Goal: Task Accomplishment & Management: Complete application form

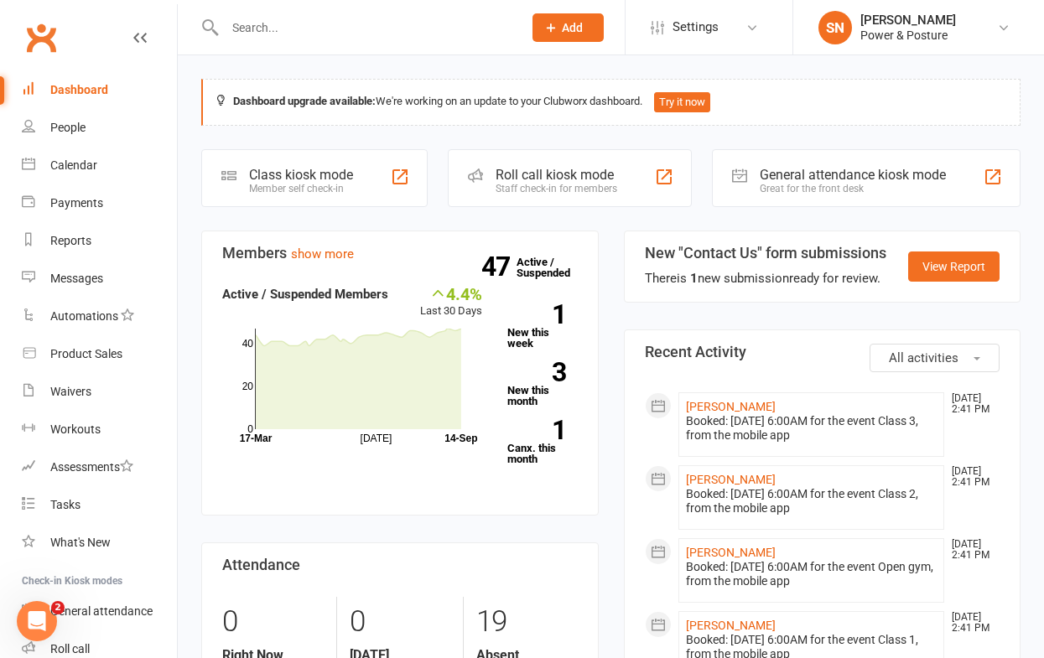
click at [334, 18] on input "text" at bounding box center [365, 27] width 291 height 23
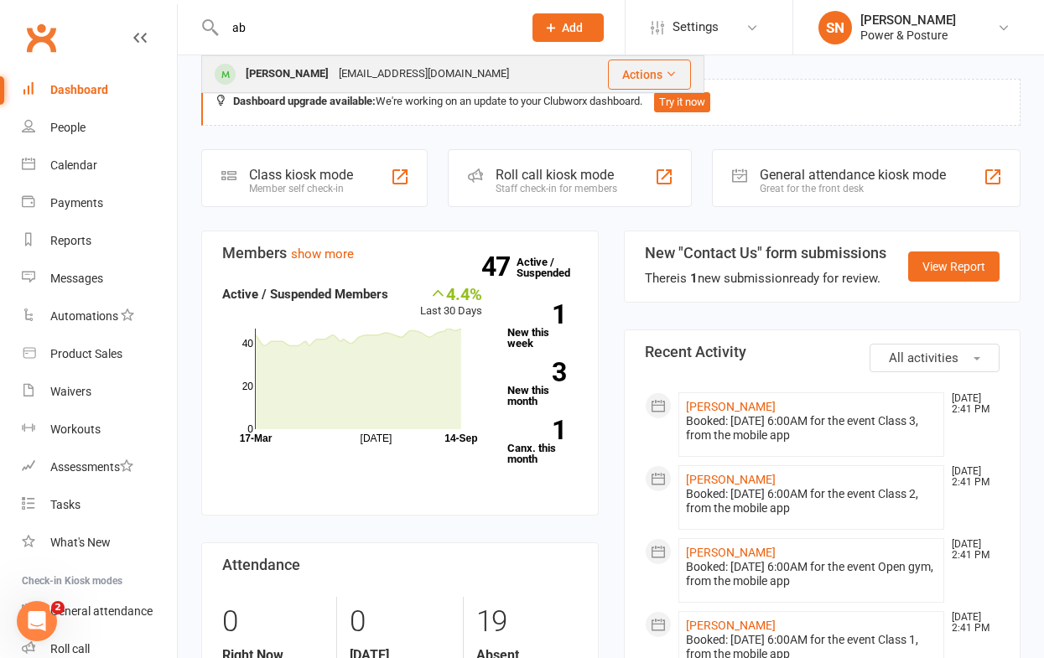
type input "ab"
click at [345, 71] on div "[EMAIL_ADDRESS][DOMAIN_NAME]" at bounding box center [424, 74] width 180 height 24
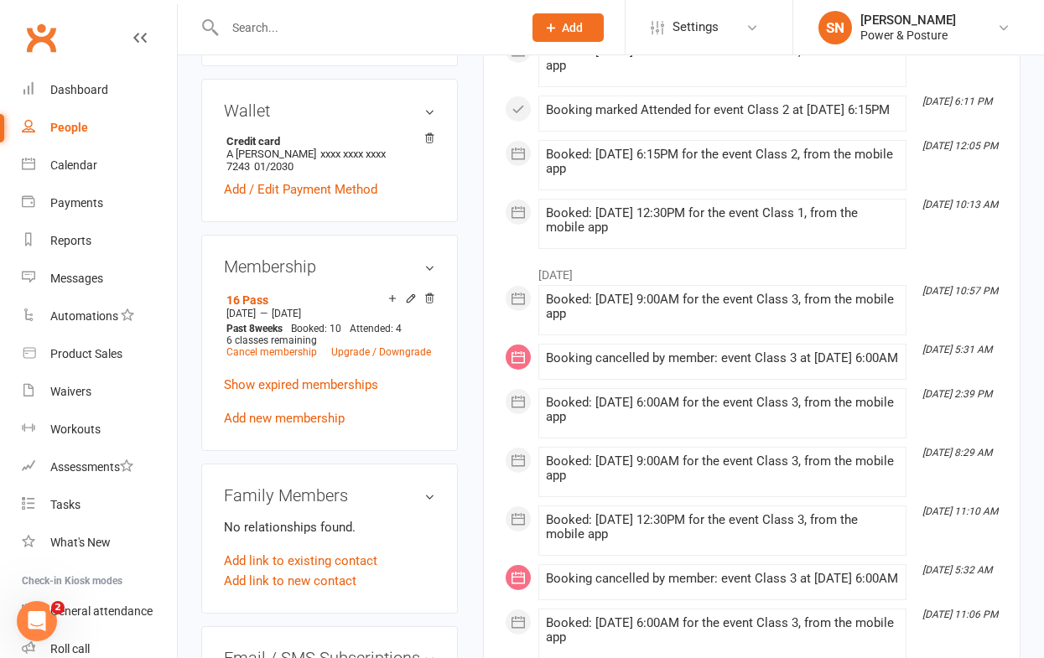
click at [298, 13] on div at bounding box center [356, 27] width 310 height 55
click at [288, 29] on input "text" at bounding box center [365, 27] width 291 height 23
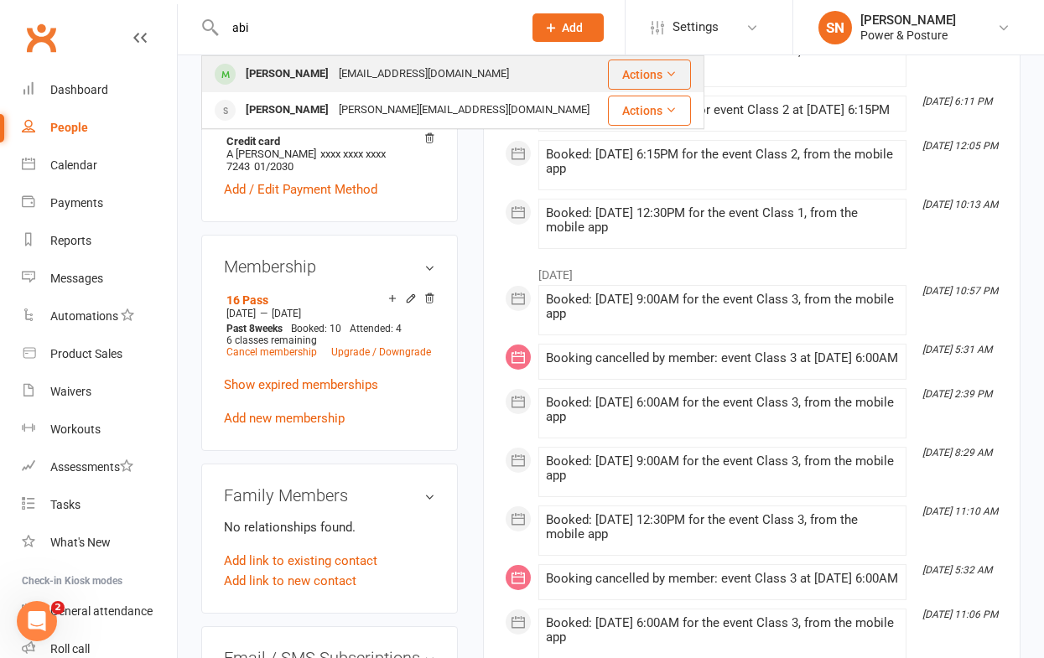
type input "abi"
click at [294, 74] on div "[PERSON_NAME]" at bounding box center [287, 74] width 93 height 24
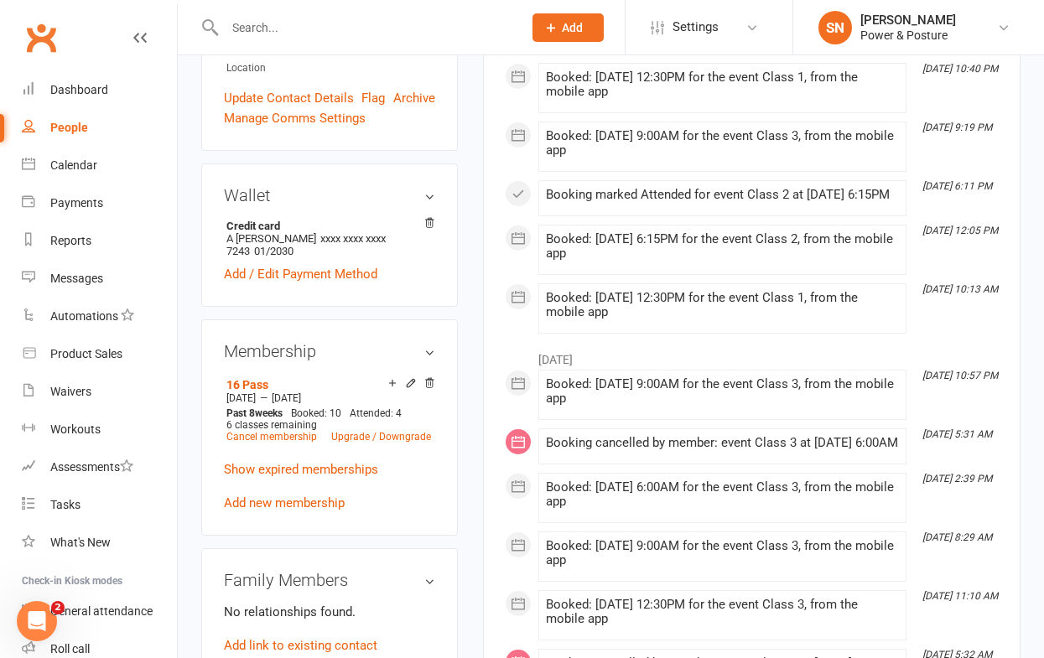
scroll to position [497, 0]
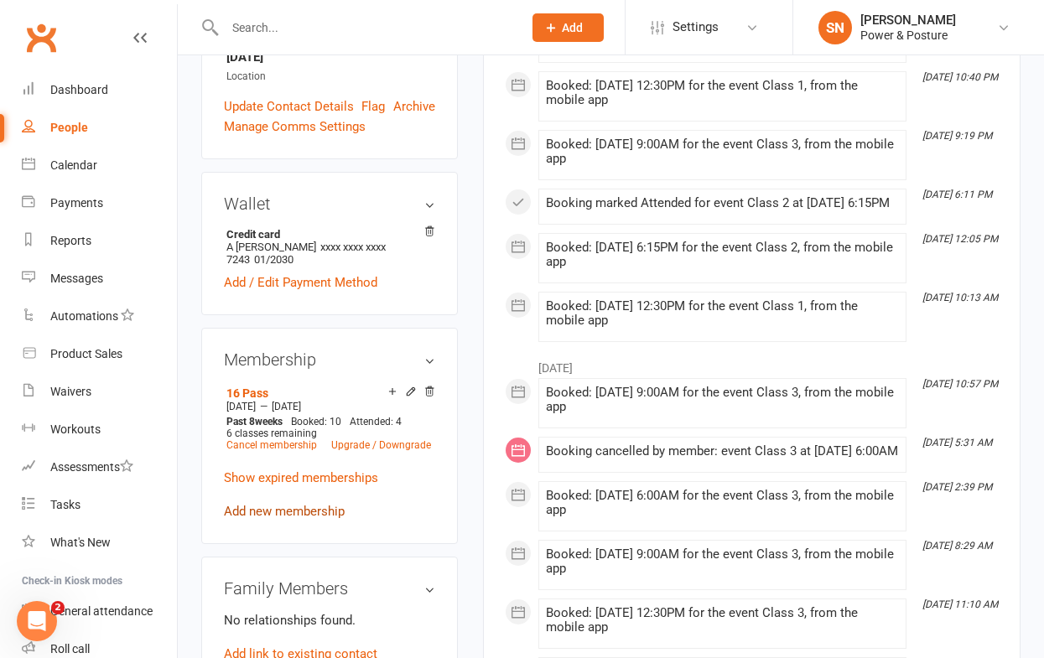
click at [288, 504] on link "Add new membership" at bounding box center [284, 511] width 121 height 15
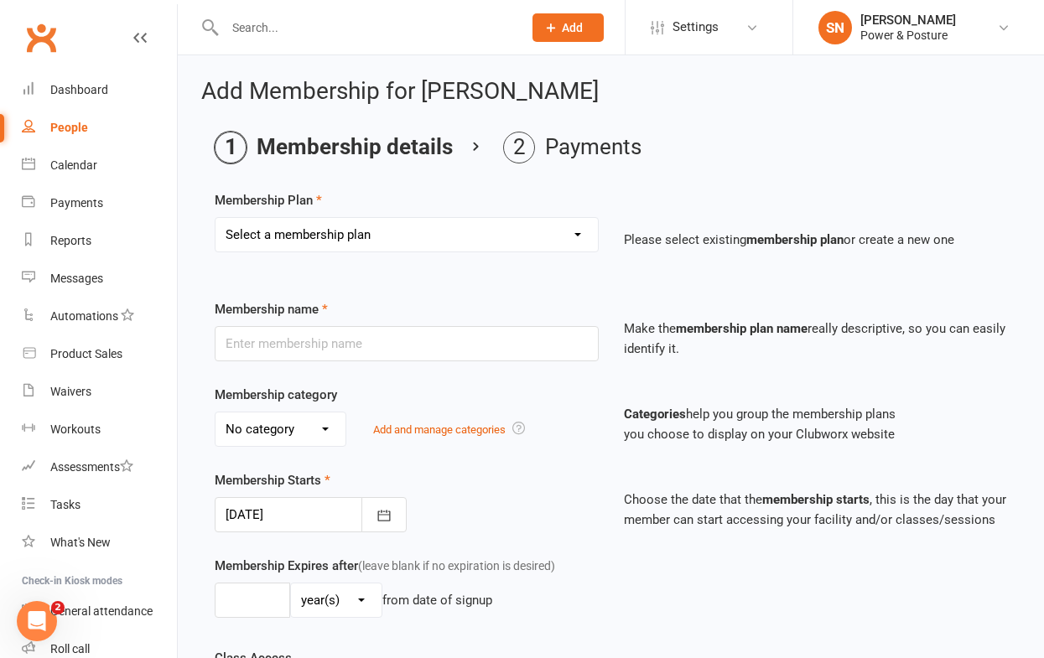
click at [263, 224] on select "Select a membership plan Create new Membership Plan Bodyweight B Arm Balance Pr…" at bounding box center [407, 235] width 382 height 34
select select "1"
click at [216, 218] on select "Select a membership plan Create new Membership Plan Bodyweight B Arm Balance Pr…" at bounding box center [407, 235] width 382 height 34
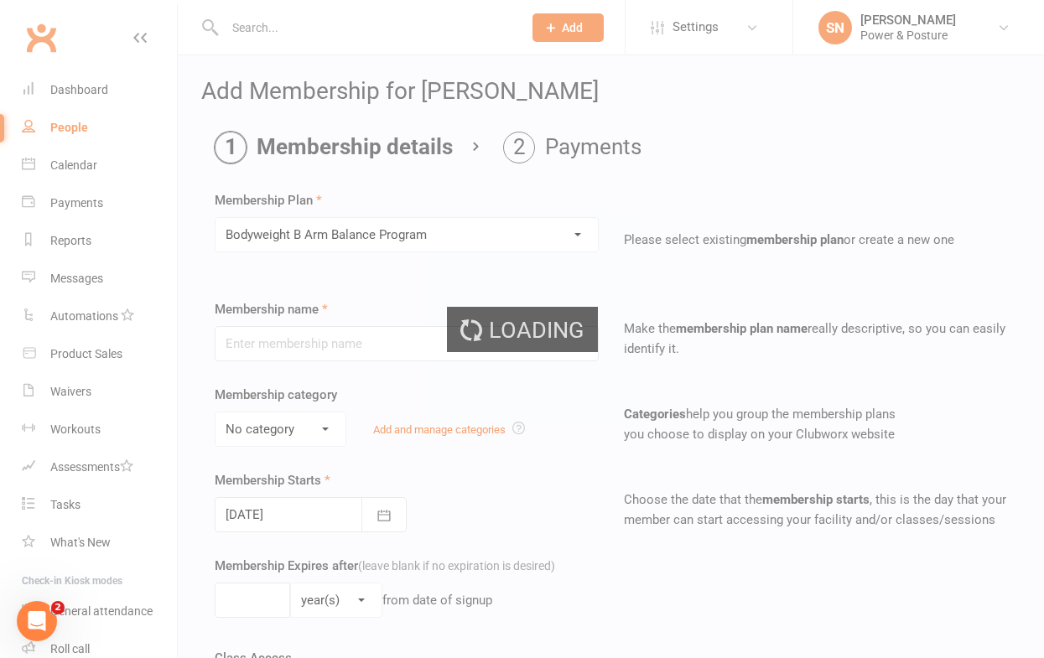
type input "Bodyweight B Arm Balance Program"
select select "2"
select select "1"
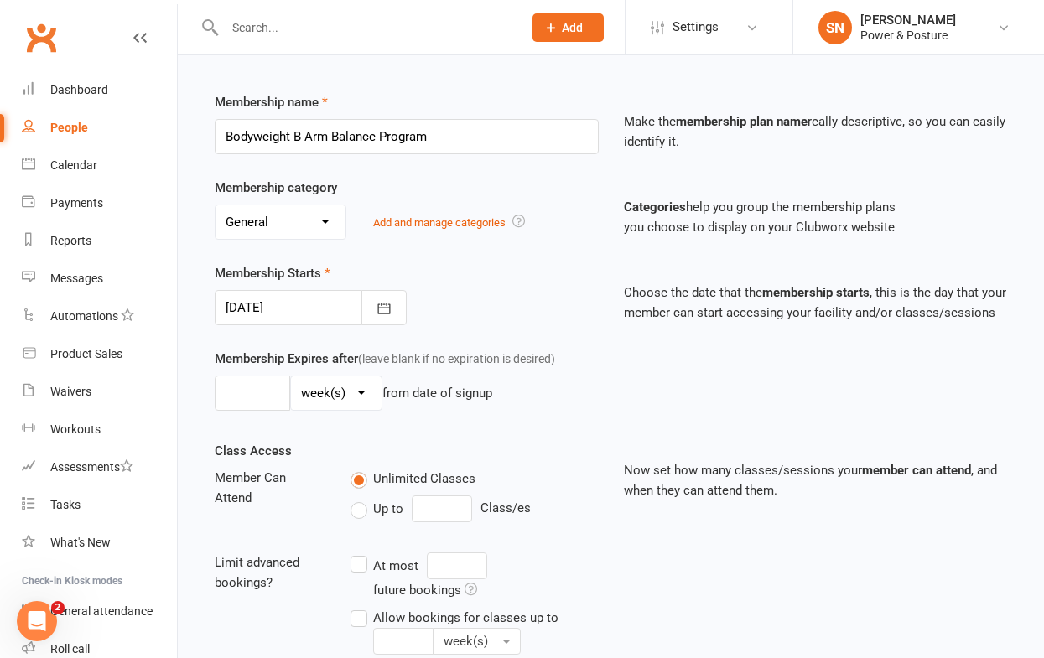
scroll to position [211, 0]
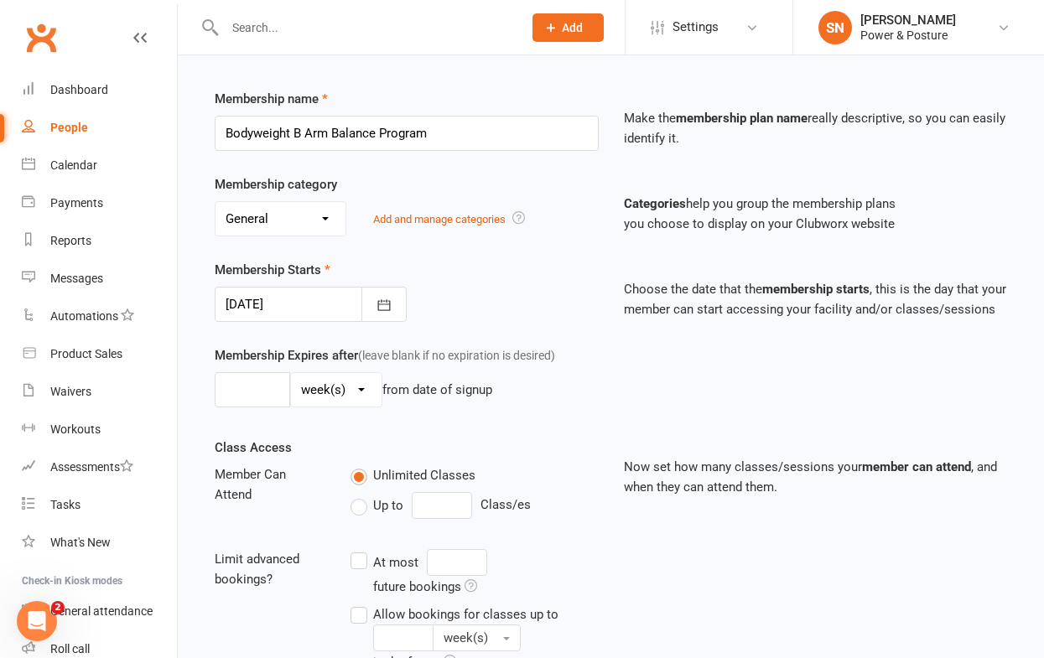
click at [300, 299] on div at bounding box center [311, 304] width 192 height 35
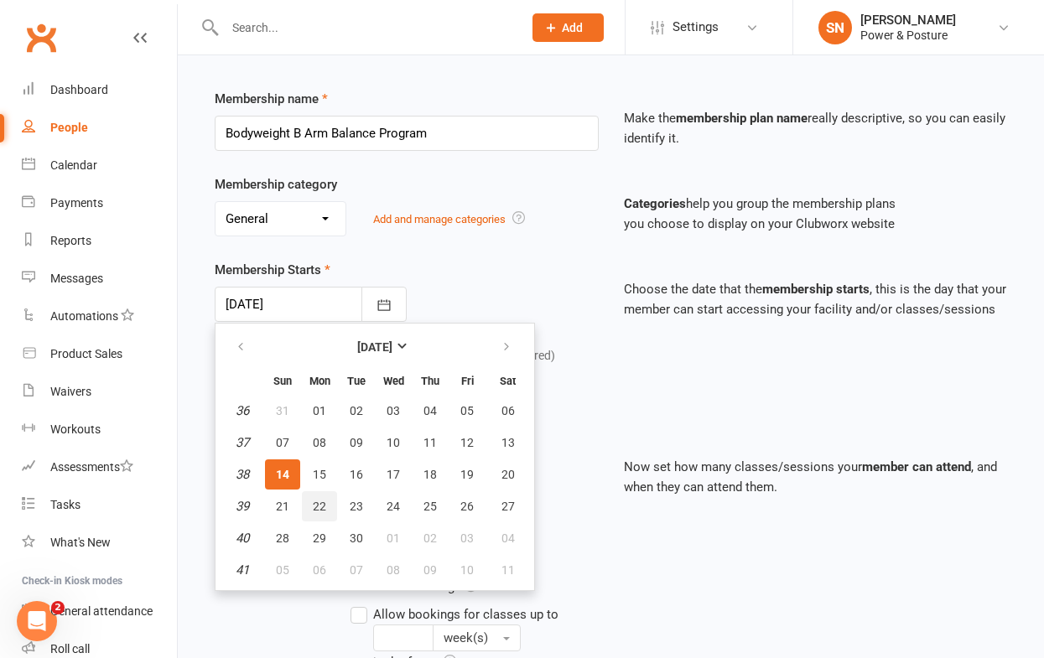
click at [316, 503] on span "22" at bounding box center [319, 506] width 13 height 13
type input "[DATE]"
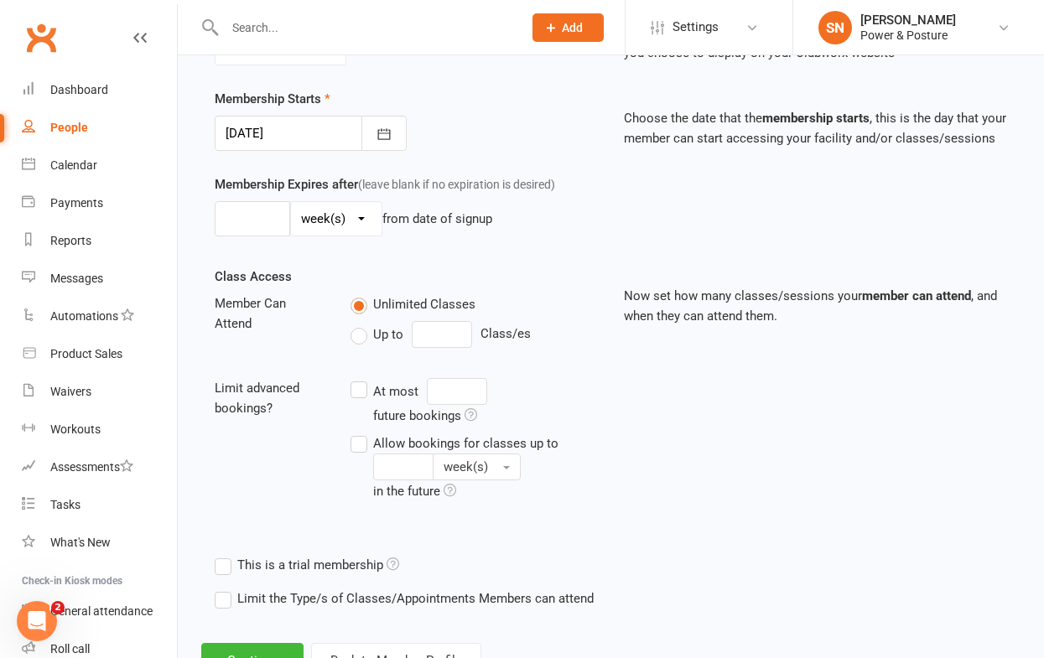
scroll to position [383, 0]
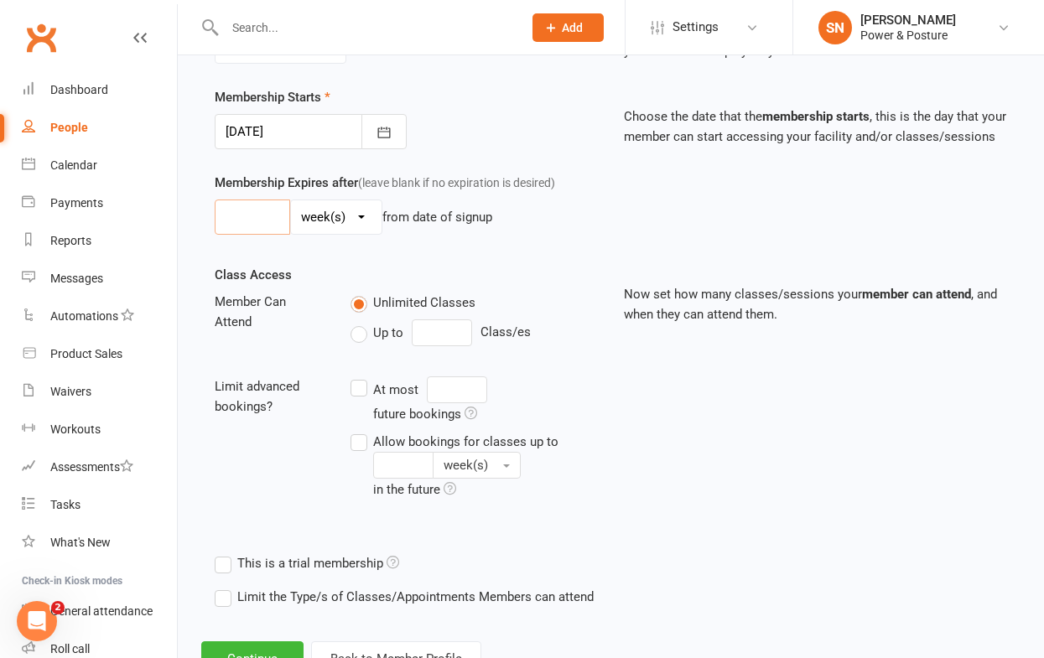
click at [274, 221] on input "number" at bounding box center [252, 217] width 75 height 35
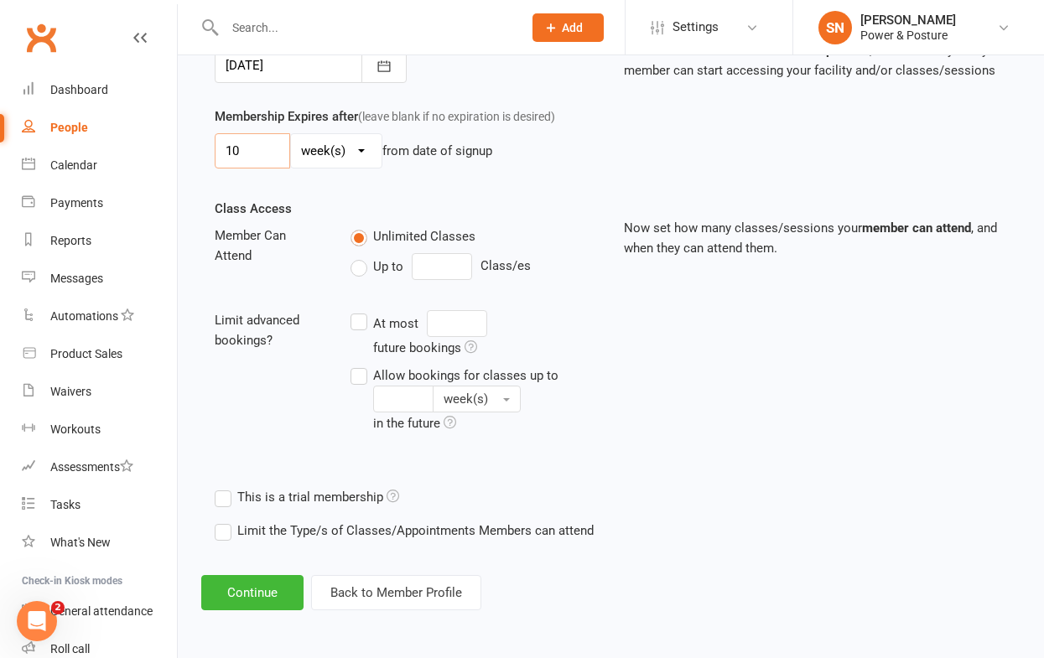
scroll to position [0, 0]
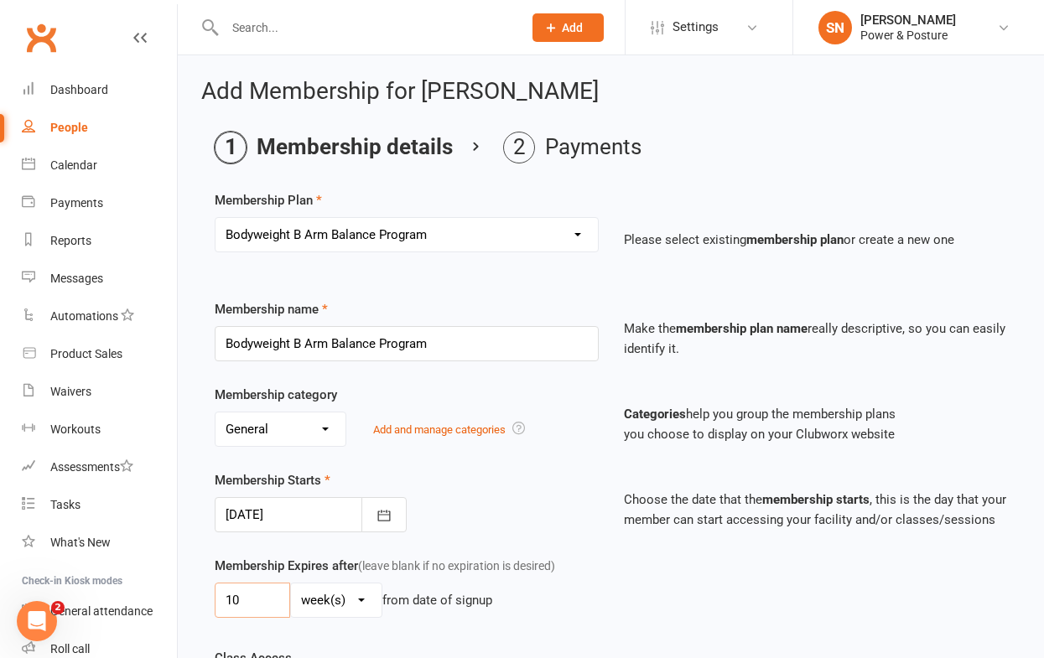
type input "10"
click at [284, 436] on select "No category 28 Days Extras General Personal training" at bounding box center [281, 430] width 130 height 34
click at [280, 438] on select "No category 28 Days Extras General Personal training" at bounding box center [281, 430] width 130 height 34
click at [302, 428] on select "No category 28 Days Extras General Personal training" at bounding box center [281, 430] width 130 height 34
click at [216, 413] on select "No category 28 Days Extras General Personal training" at bounding box center [281, 430] width 130 height 34
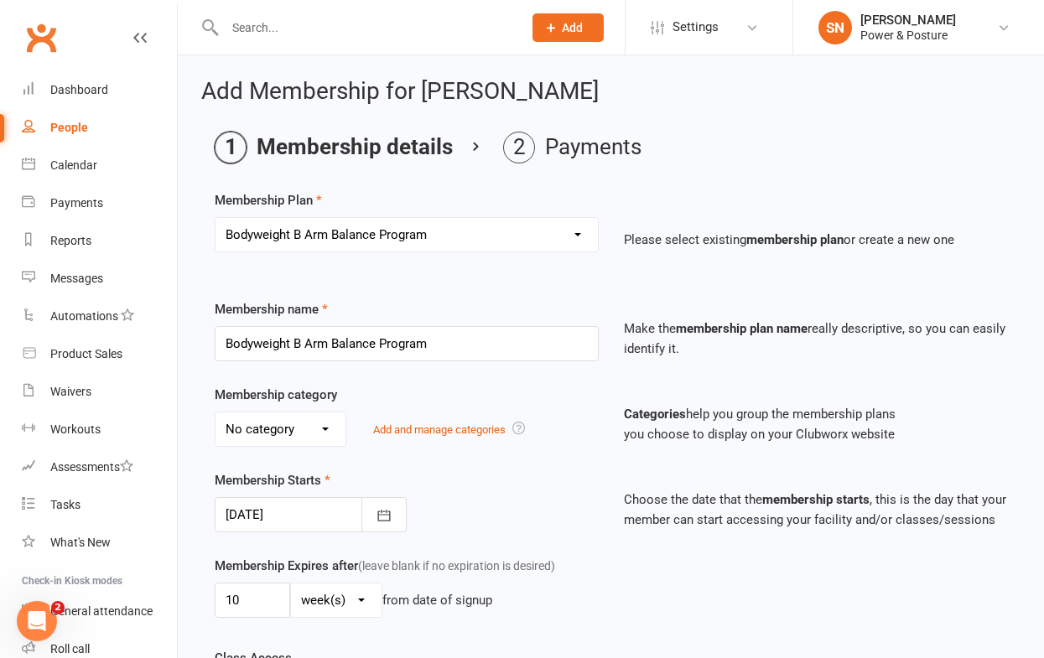
click at [278, 418] on select "No category 28 Days Extras General Personal training" at bounding box center [281, 430] width 130 height 34
select select "2"
click at [216, 413] on select "No category 28 Days Extras General Personal training" at bounding box center [281, 430] width 130 height 34
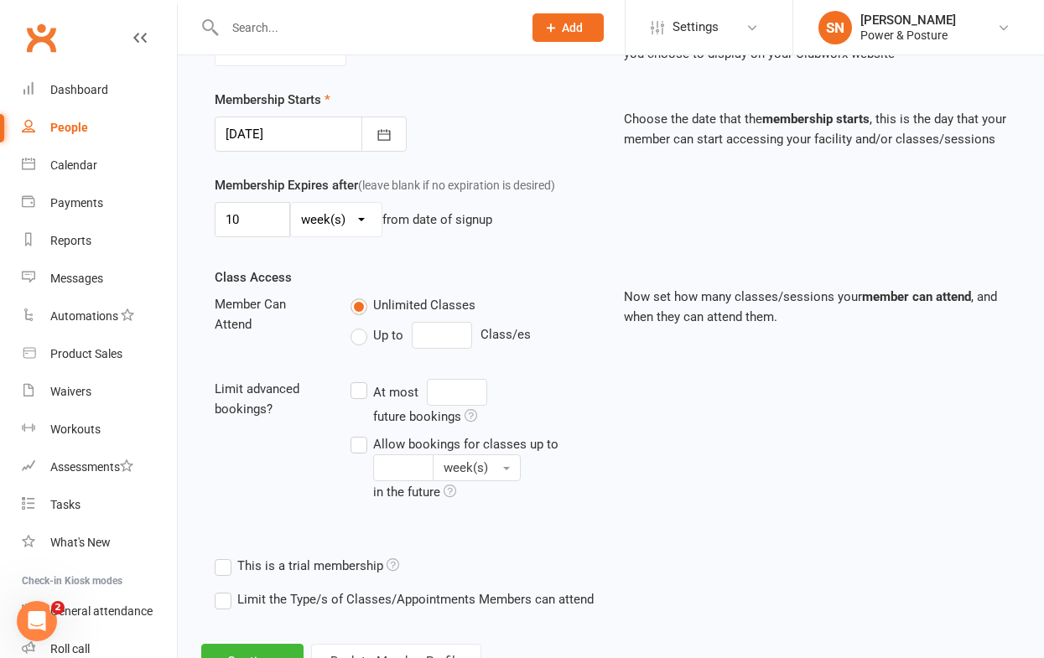
scroll to position [450, 0]
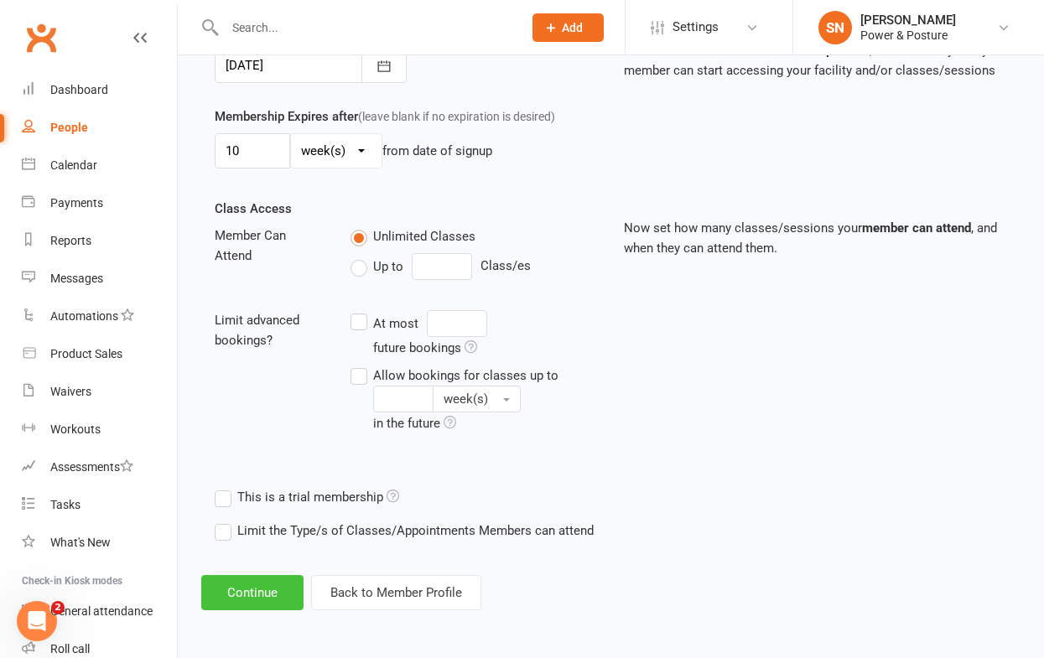
click at [250, 598] on button "Continue" at bounding box center [252, 592] width 102 height 35
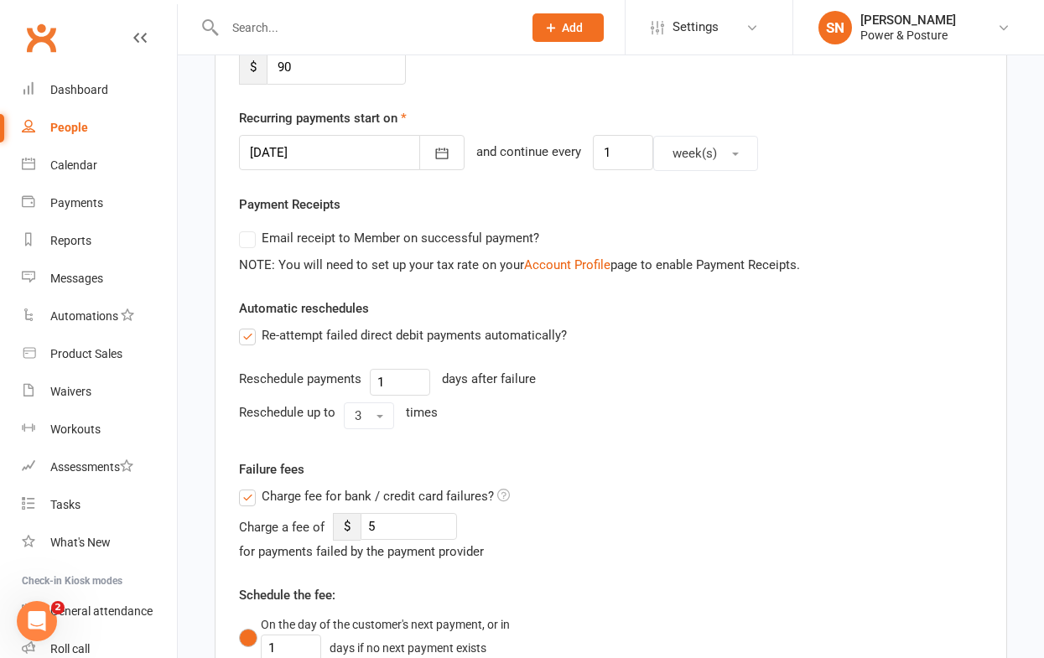
scroll to position [361, 0]
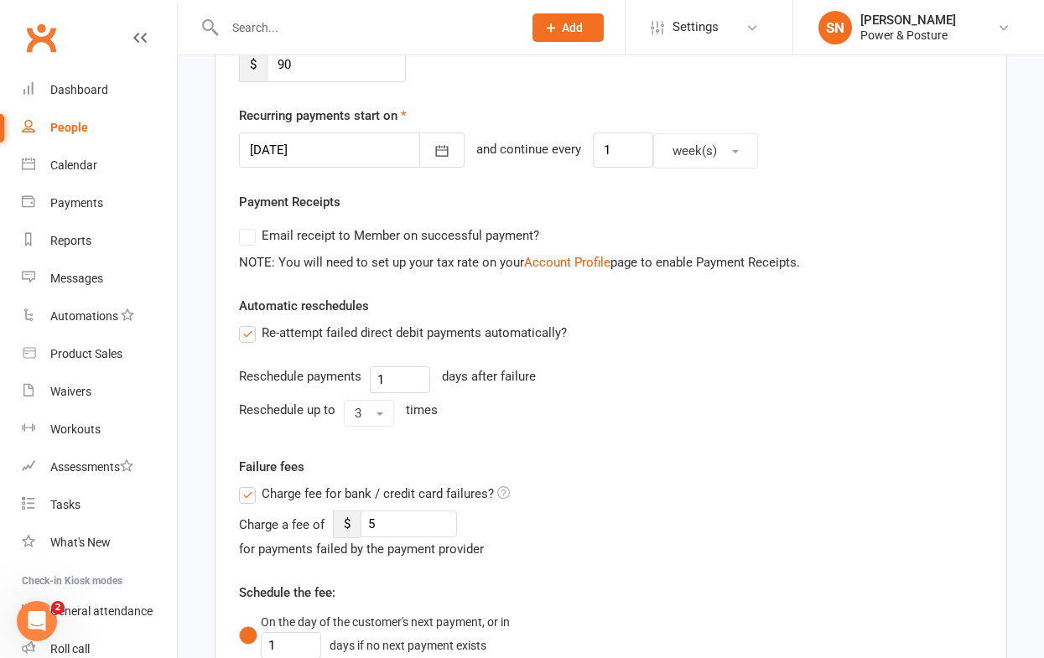
click at [250, 493] on label "Charge fee for bank / credit card failures?" at bounding box center [374, 494] width 271 height 20
click at [250, 484] on input "Charge fee for bank / credit card failures?" at bounding box center [374, 484] width 271 height 0
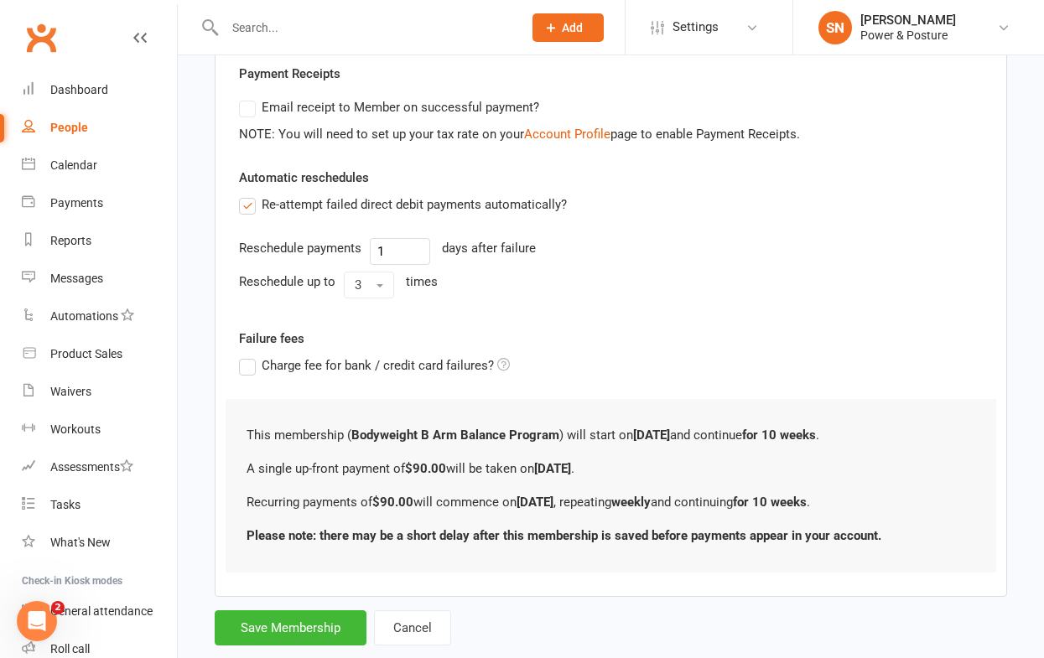
scroll to position [528, 0]
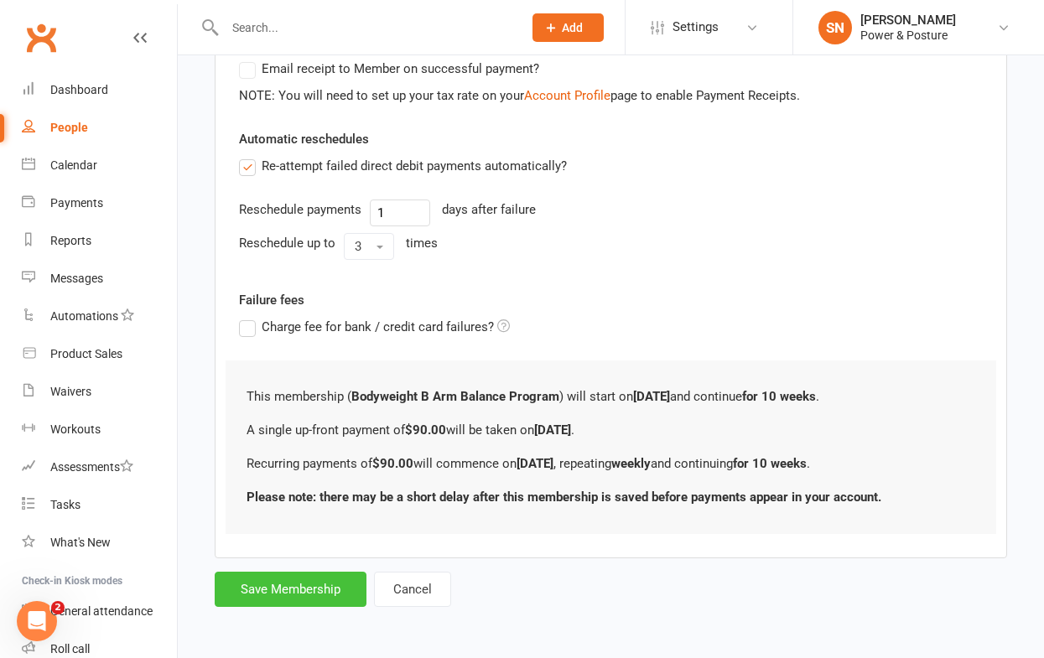
click at [304, 592] on button "Save Membership" at bounding box center [291, 589] width 152 height 35
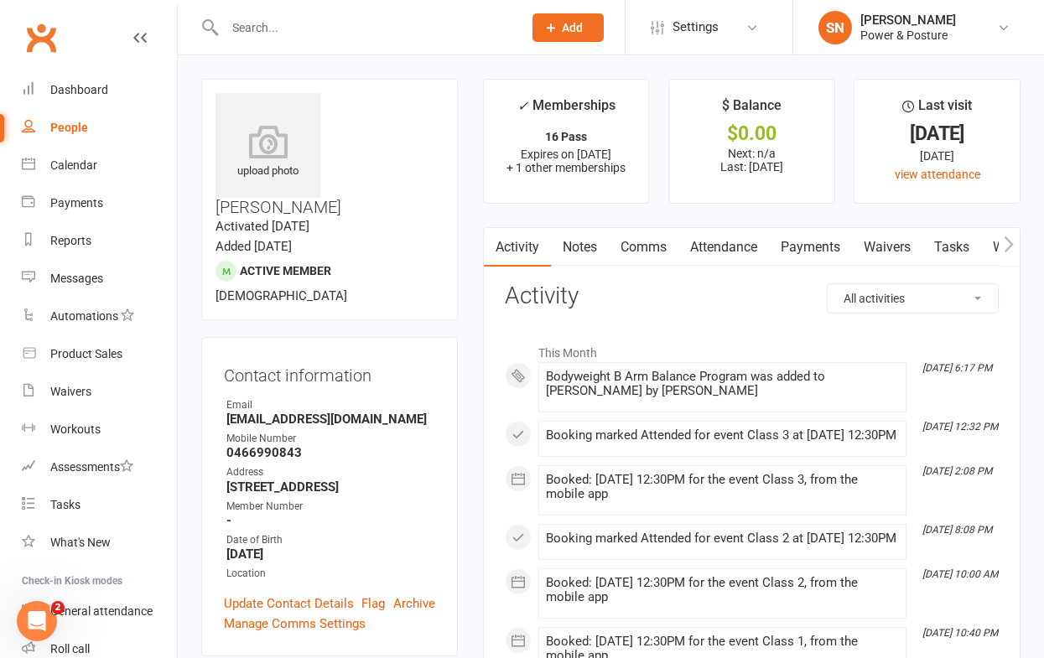
click at [285, 12] on div at bounding box center [356, 27] width 310 height 55
click at [273, 26] on input "text" at bounding box center [365, 27] width 291 height 23
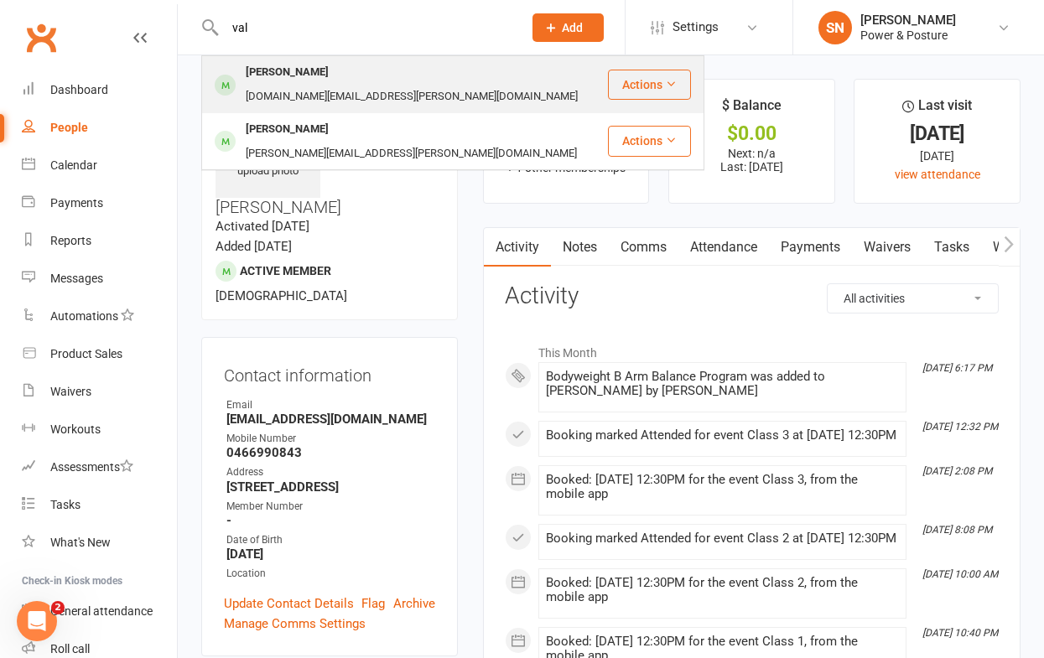
type input "val"
click at [271, 78] on div "[PERSON_NAME]" at bounding box center [287, 72] width 93 height 24
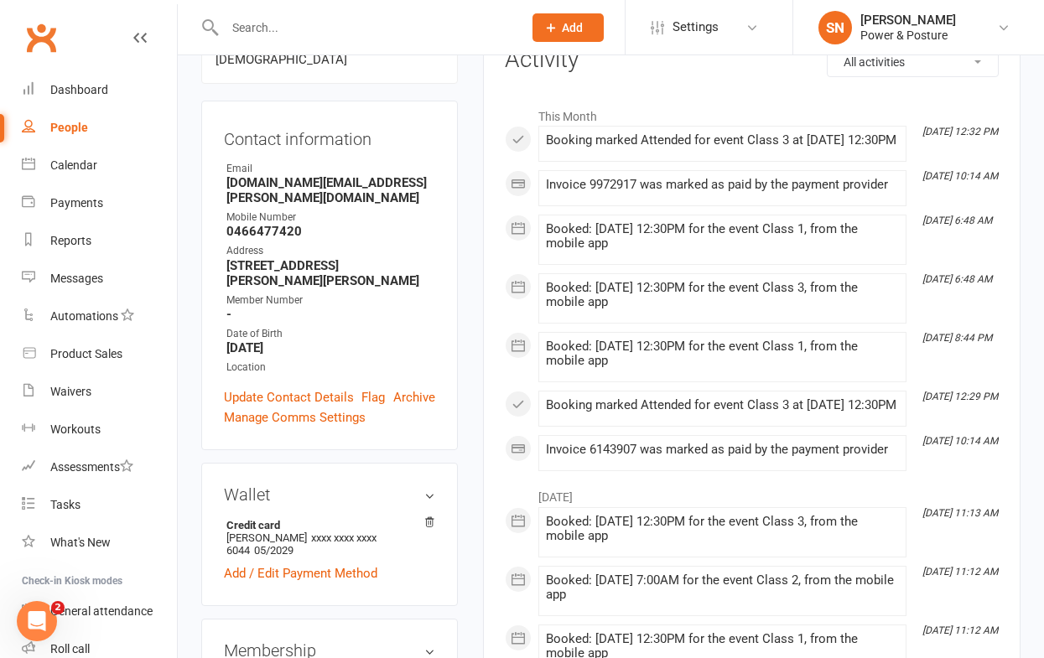
scroll to position [410, 0]
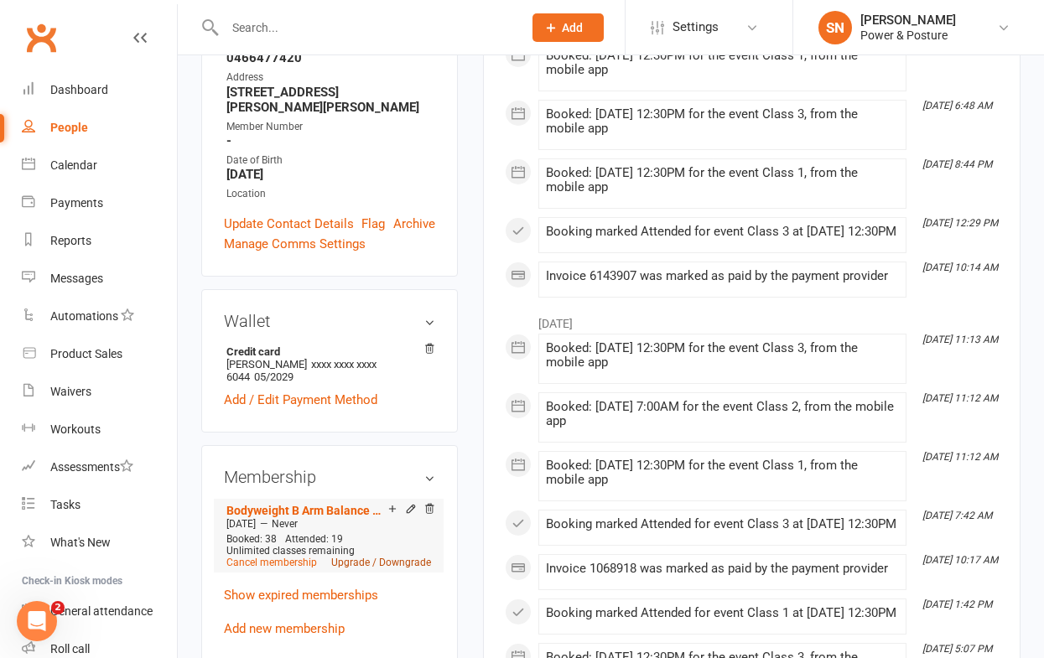
click at [385, 557] on link "Upgrade / Downgrade" at bounding box center [381, 563] width 100 height 12
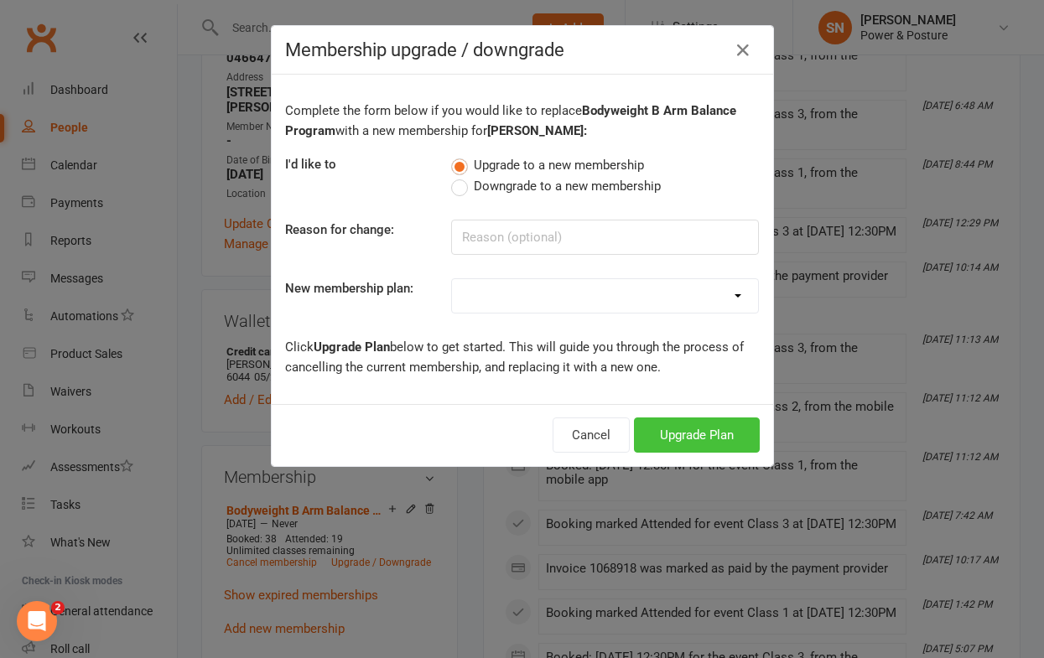
click at [700, 440] on button "Upgrade Plan" at bounding box center [697, 435] width 126 height 35
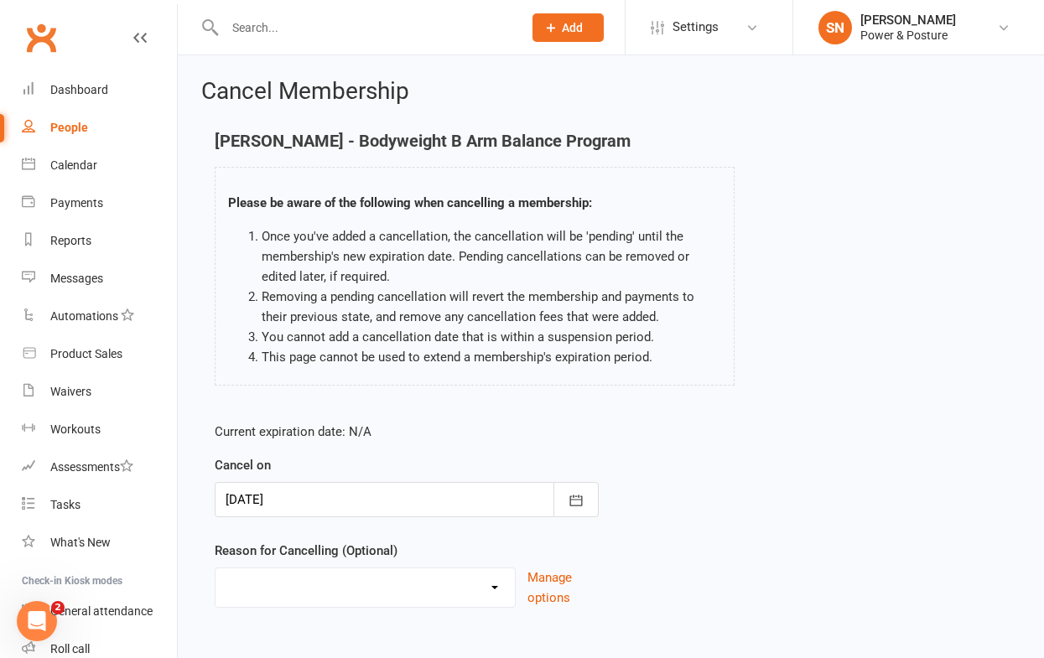
scroll to position [86, 0]
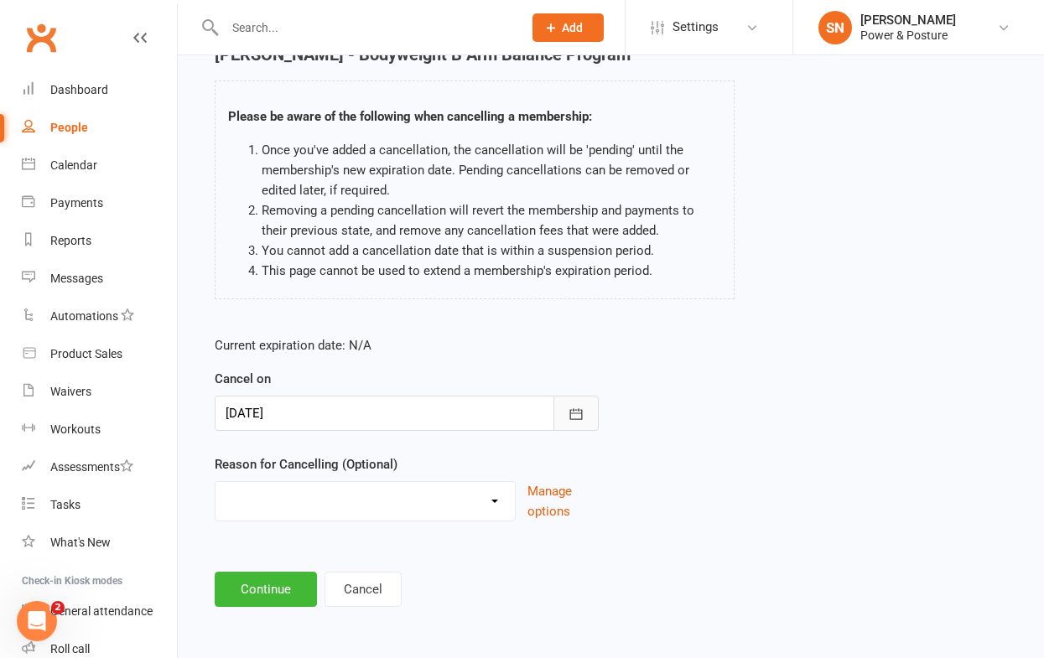
click at [578, 412] on icon "button" at bounding box center [576, 414] width 17 height 17
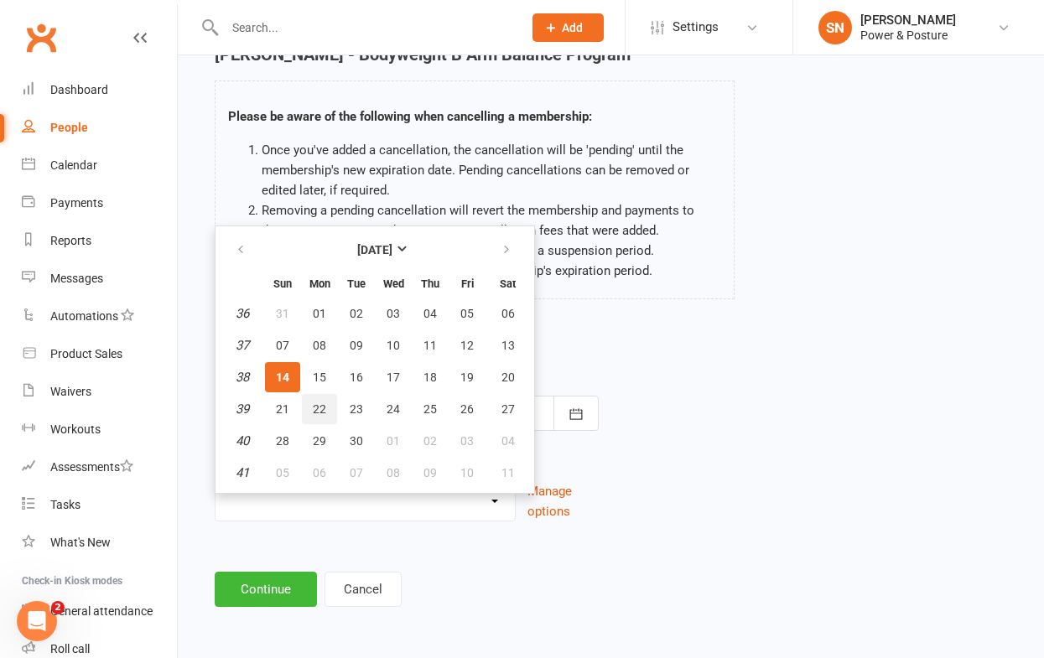
click at [315, 406] on span "22" at bounding box center [319, 409] width 13 height 13
type input "[DATE]"
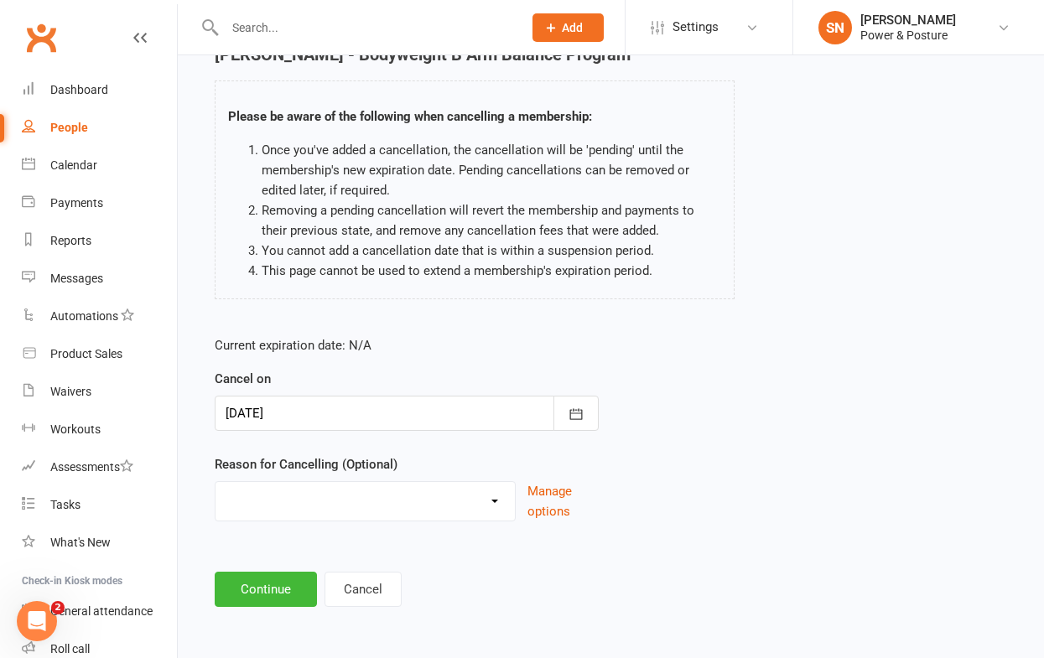
click at [310, 503] on select "Holiday Injury Other reason" at bounding box center [365, 499] width 299 height 34
click at [256, 597] on button "Continue" at bounding box center [266, 589] width 102 height 35
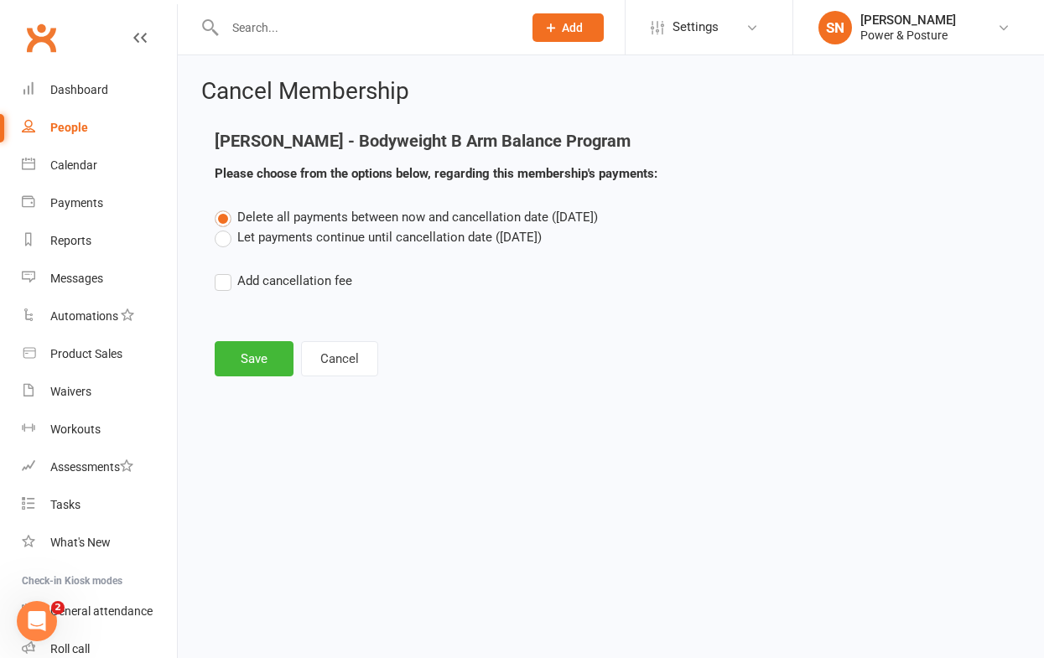
scroll to position [0, 0]
click at [225, 237] on label "Let payments continue until cancellation date ([DATE])" at bounding box center [378, 237] width 327 height 20
click at [225, 227] on input "Let payments continue until cancellation date ([DATE])" at bounding box center [220, 227] width 11 height 0
click at [253, 360] on button "Save" at bounding box center [254, 358] width 79 height 35
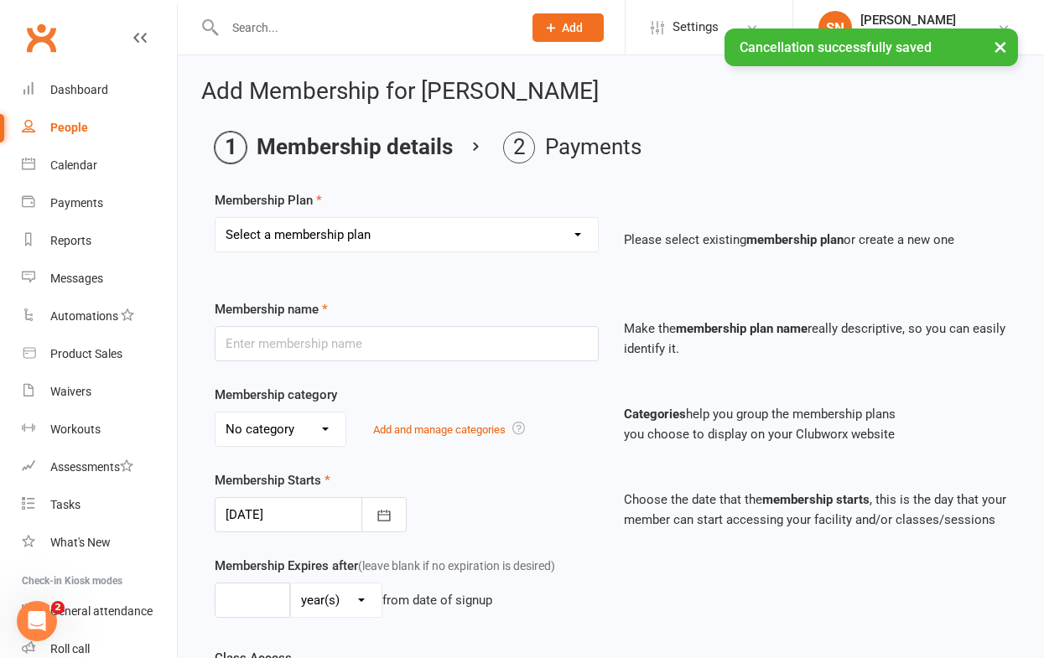
click at [399, 237] on select "Select a membership plan Create new Membership Plan Bodyweight B Arm Balance Pr…" at bounding box center [407, 235] width 382 height 34
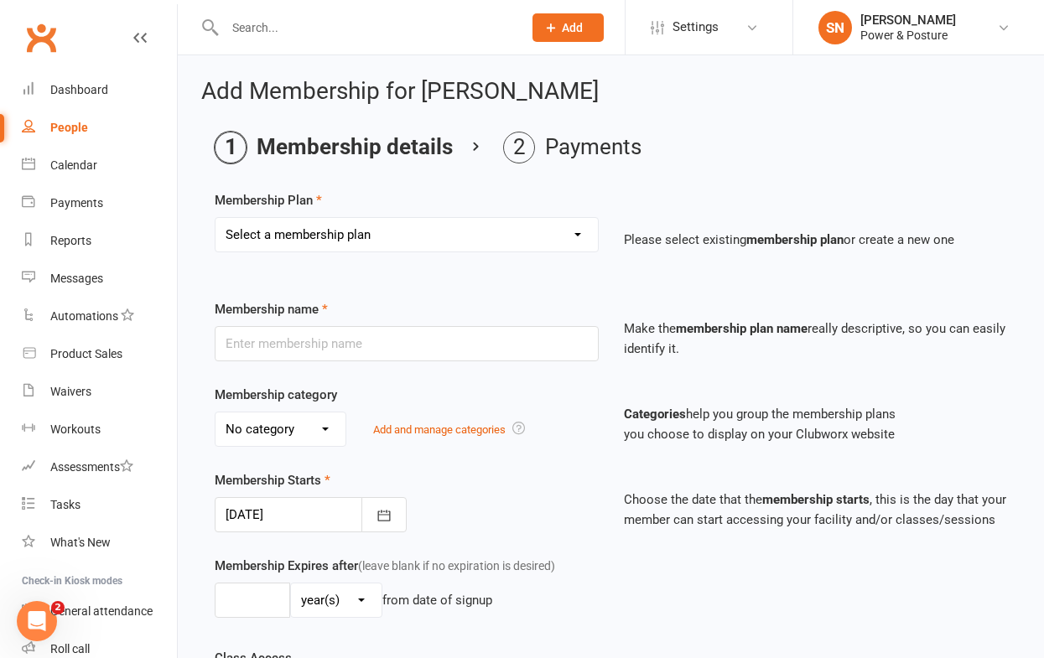
select select "1"
click at [216, 218] on select "Select a membership plan Create new Membership Plan Bodyweight B Arm Balance Pr…" at bounding box center [407, 235] width 382 height 34
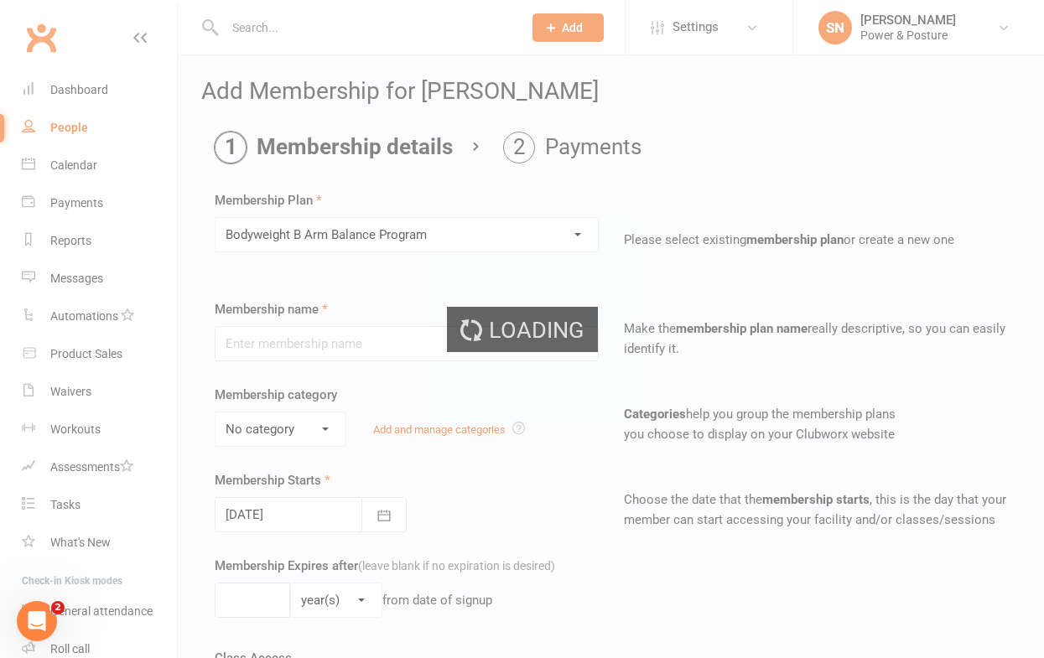
type input "Bodyweight B Arm Balance Program"
select select "2"
select select "1"
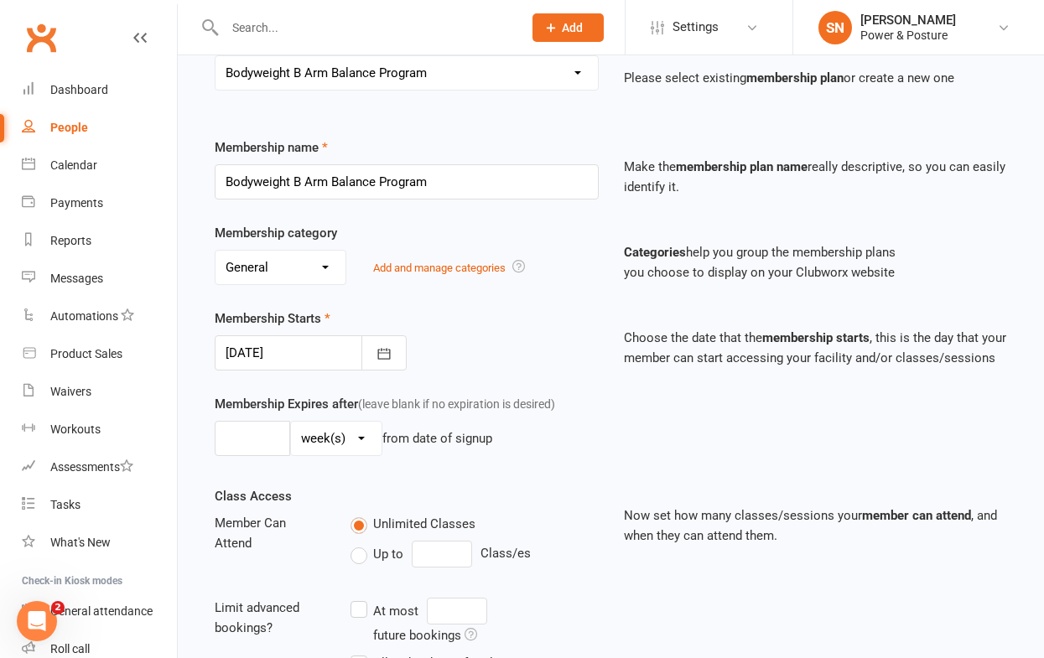
scroll to position [165, 0]
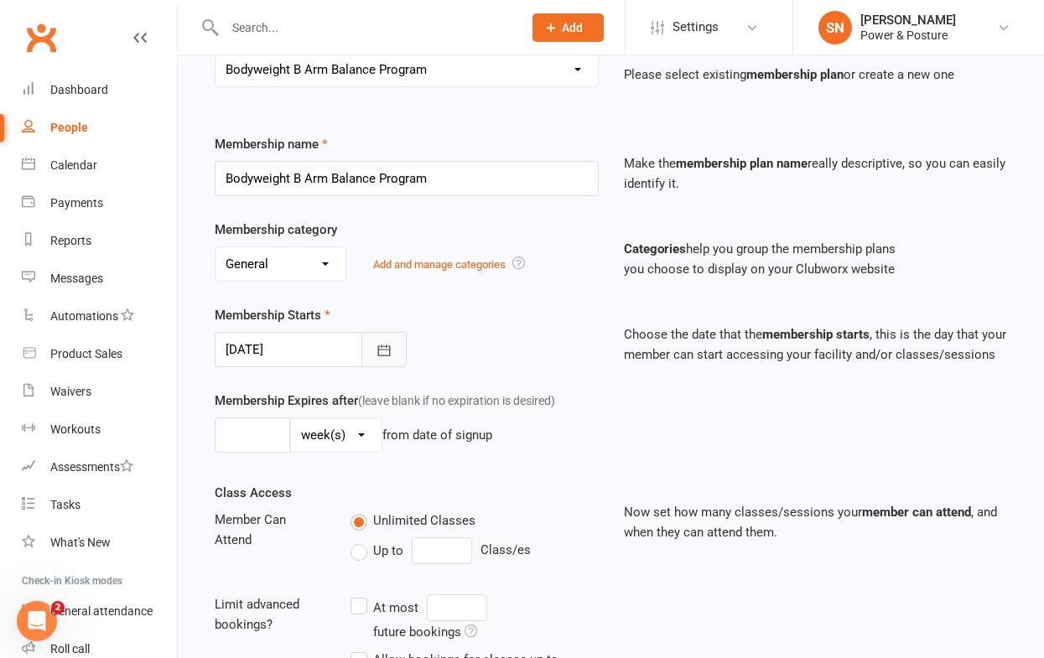
click at [382, 357] on icon "button" at bounding box center [384, 350] width 17 height 17
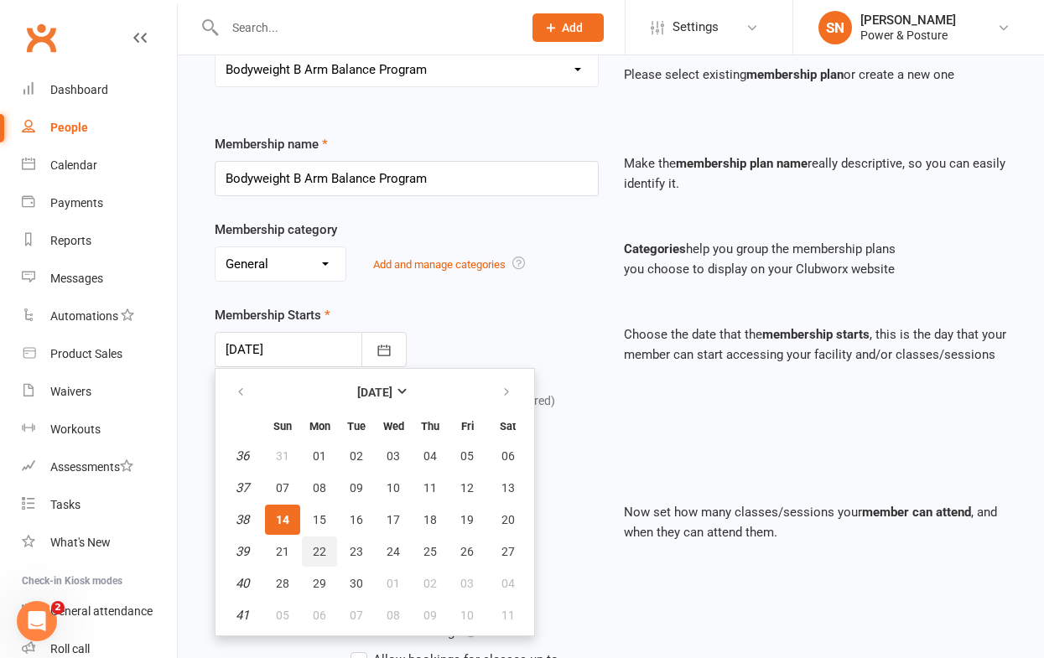
click at [315, 553] on span "22" at bounding box center [319, 551] width 13 height 13
type input "[DATE]"
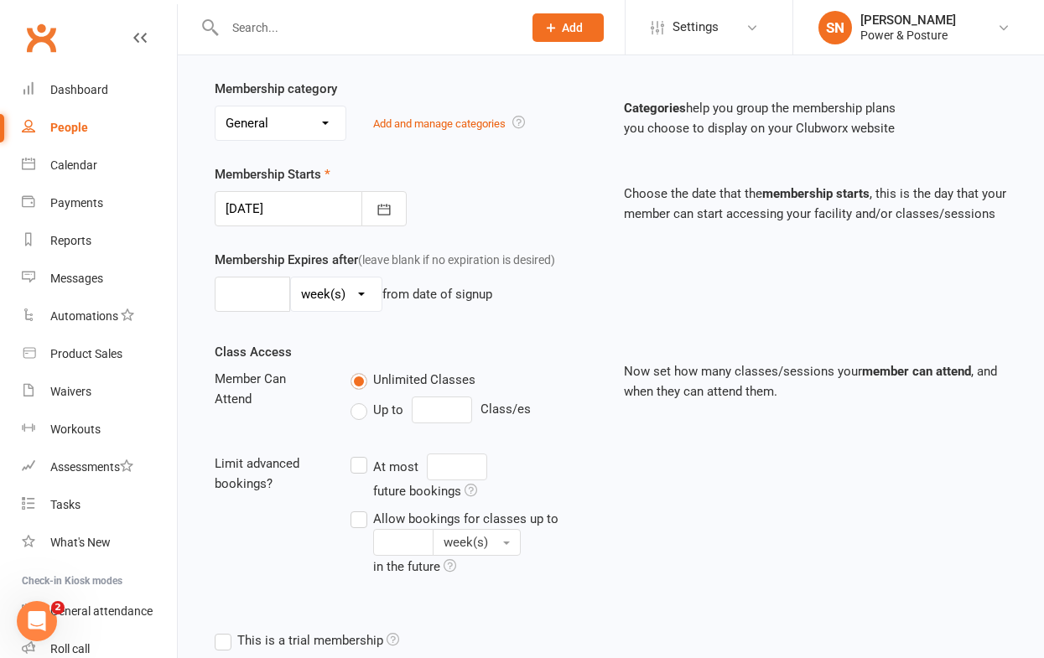
scroll to position [450, 0]
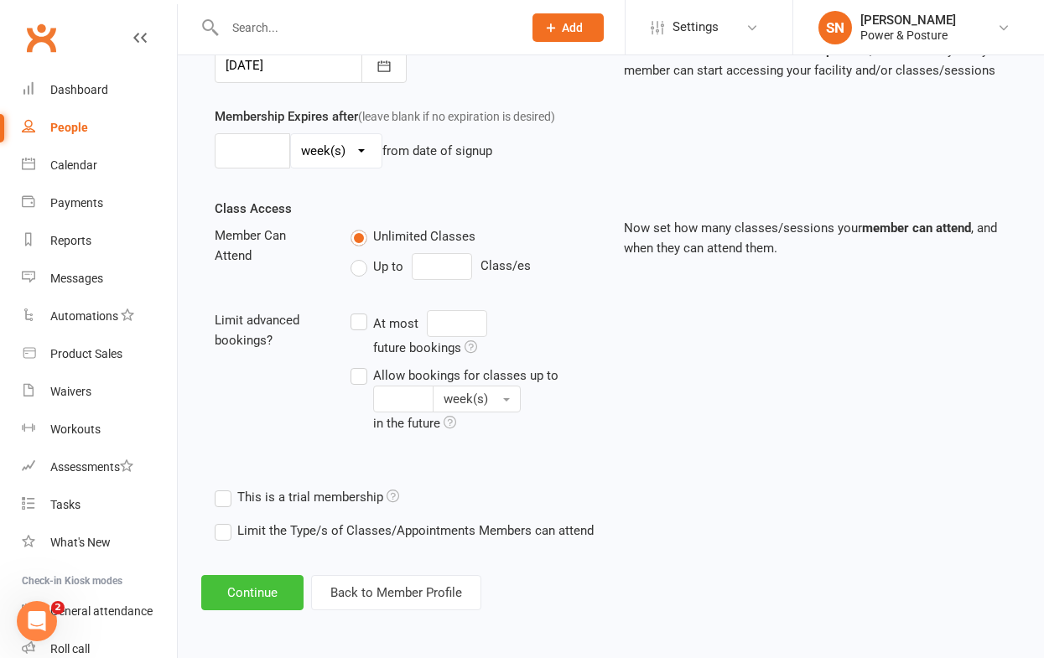
click at [259, 598] on button "Continue" at bounding box center [252, 592] width 102 height 35
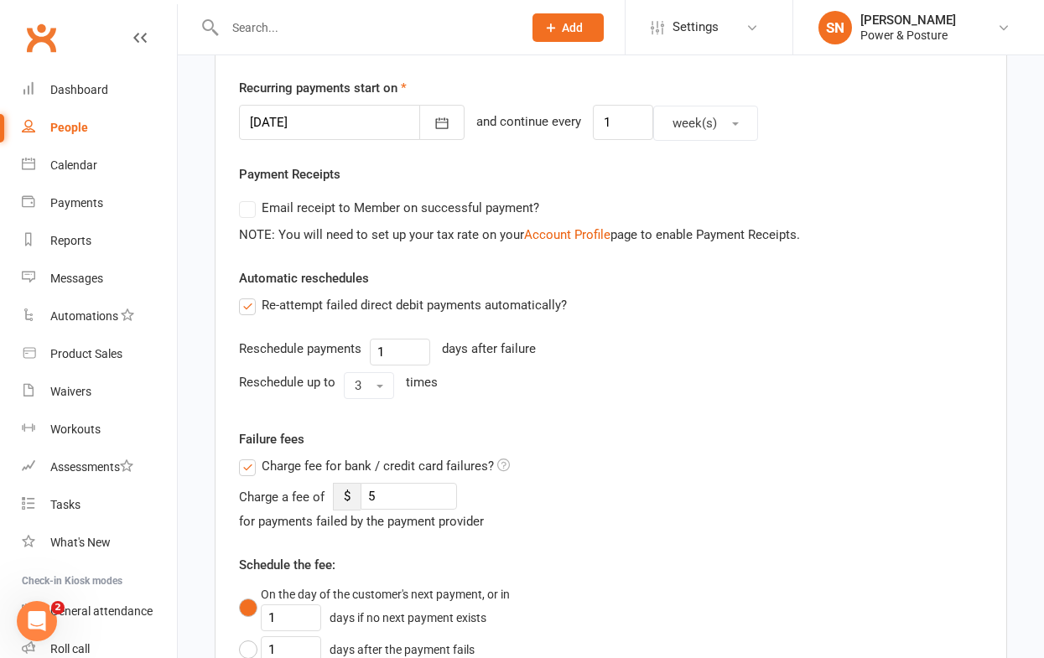
scroll to position [408, 0]
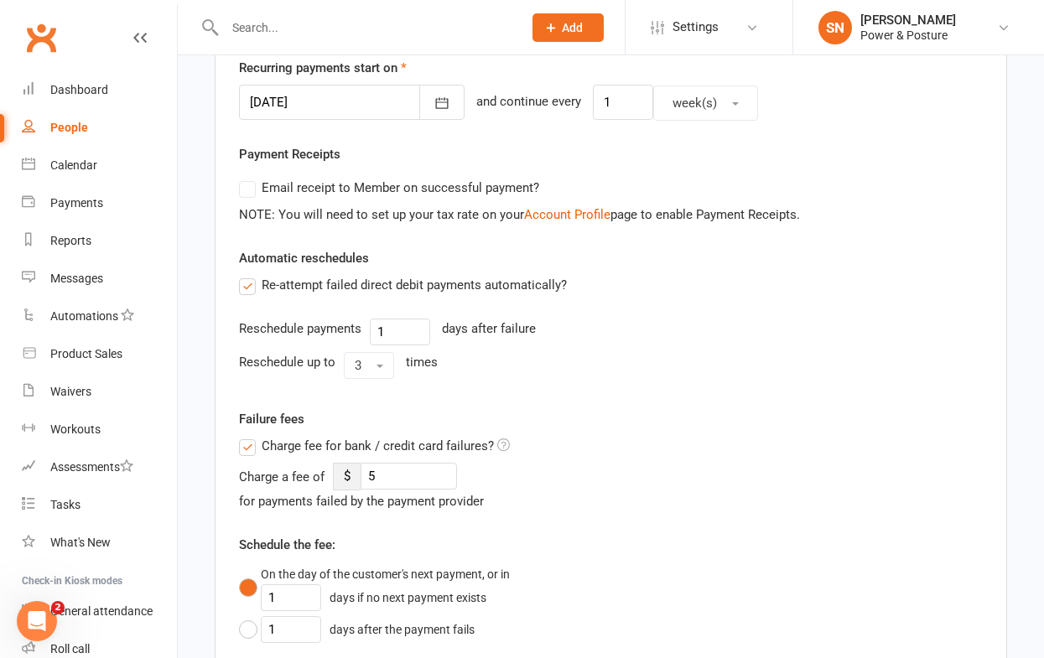
click at [247, 448] on label "Charge fee for bank / credit card failures?" at bounding box center [374, 446] width 271 height 20
click at [247, 436] on input "Charge fee for bank / credit card failures?" at bounding box center [374, 436] width 271 height 0
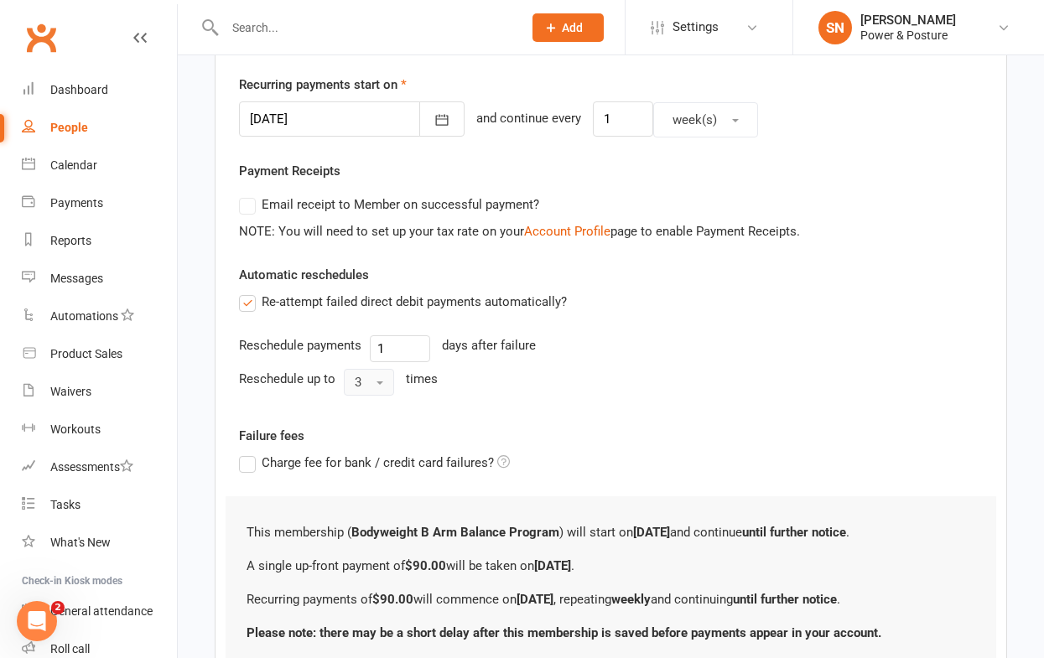
scroll to position [528, 0]
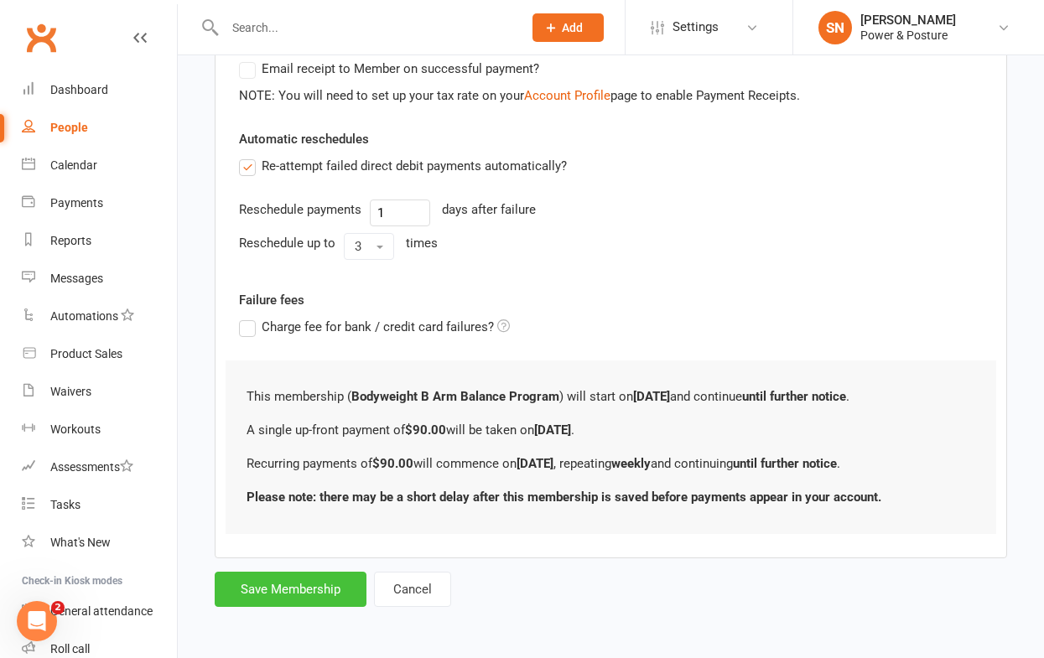
click at [280, 587] on button "Save Membership" at bounding box center [291, 589] width 152 height 35
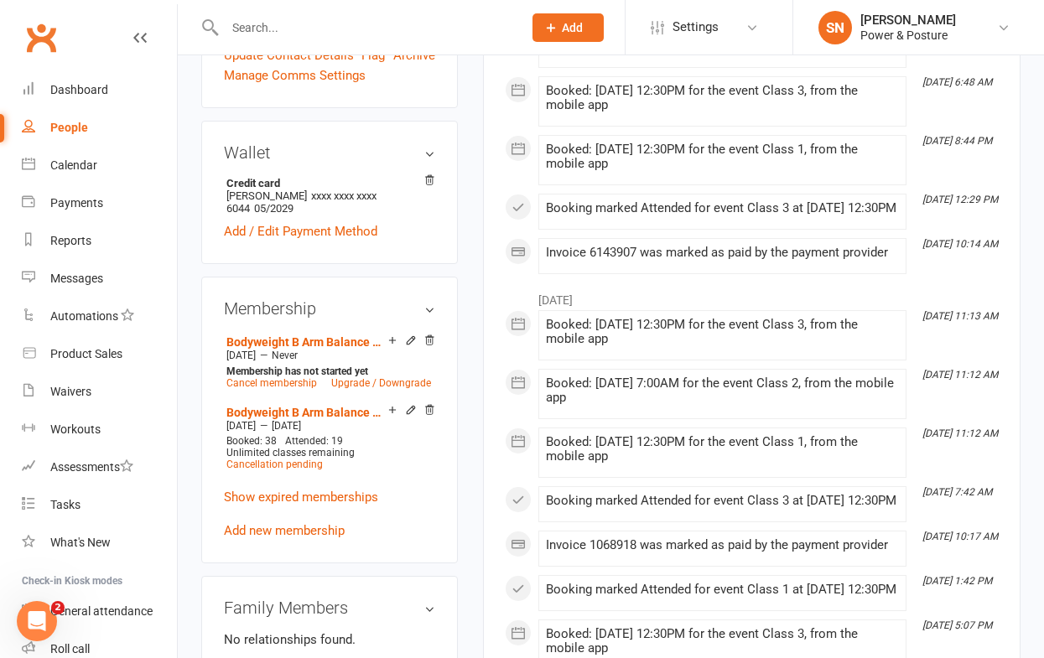
scroll to position [653, 0]
